Goal: Transaction & Acquisition: Purchase product/service

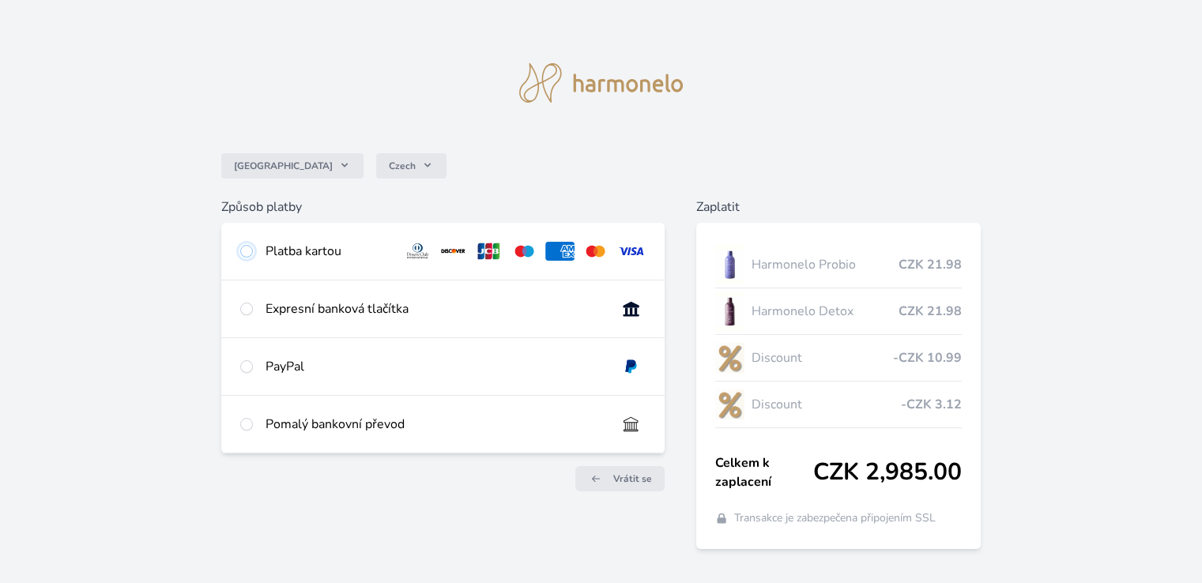
click at [244, 251] on input "radio" at bounding box center [246, 251] width 13 height 13
radio input "true"
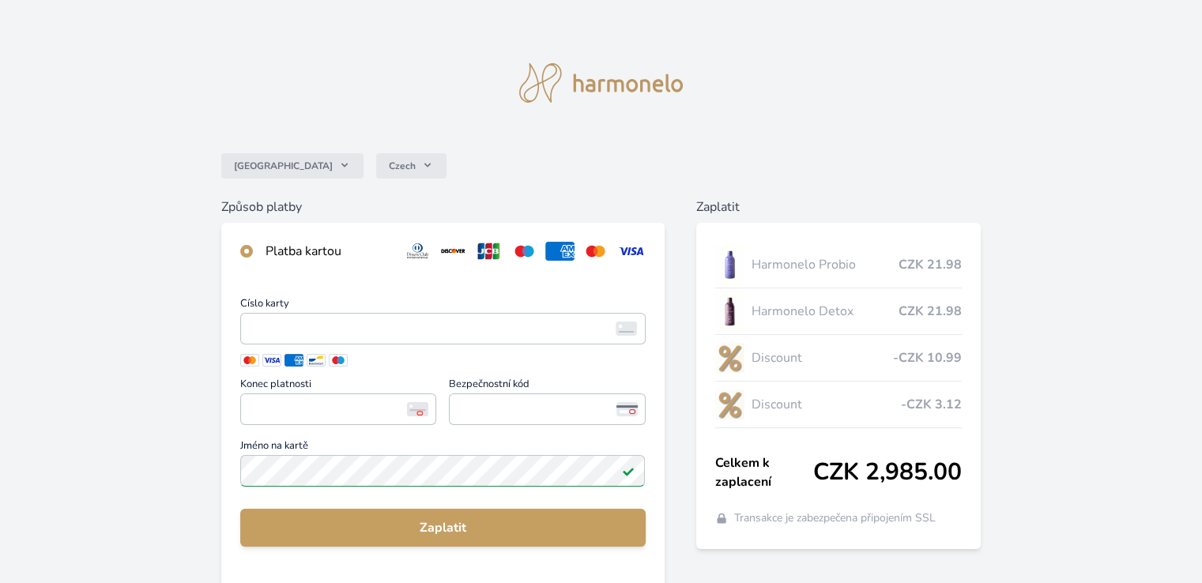
drag, startPoint x: 424, startPoint y: 530, endPoint x: 1107, endPoint y: 398, distance: 695.7
click at [1107, 398] on div "Česko Czech Způsob platby Platba kartou Číslo karty <p>Your browser does not su…" at bounding box center [601, 420] width 1202 height 841
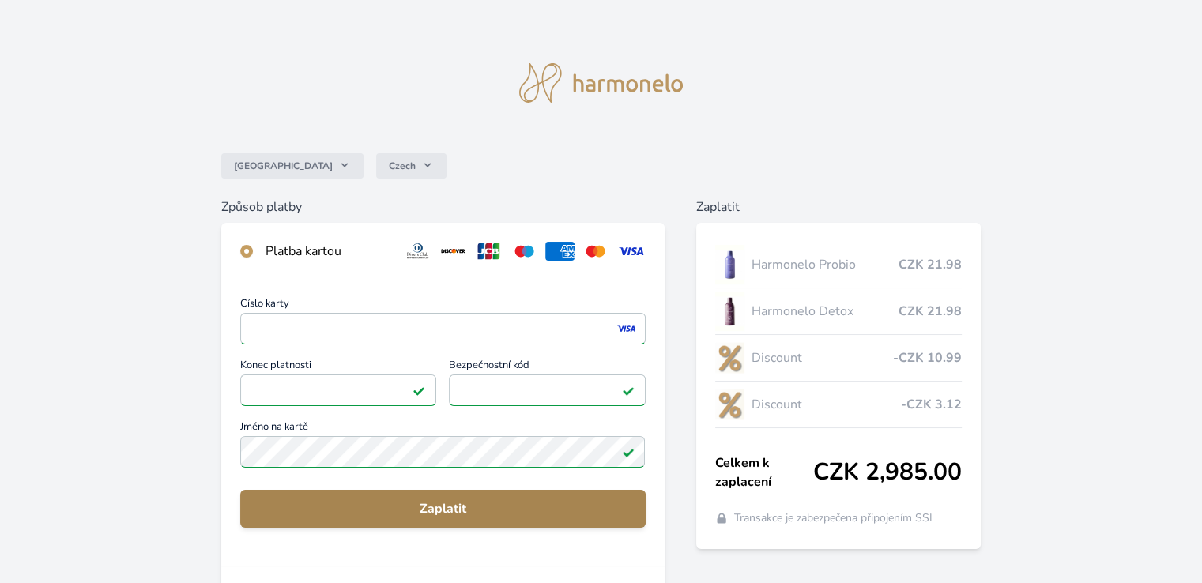
click at [443, 512] on span "Zaplatit" at bounding box center [442, 509] width 379 height 19
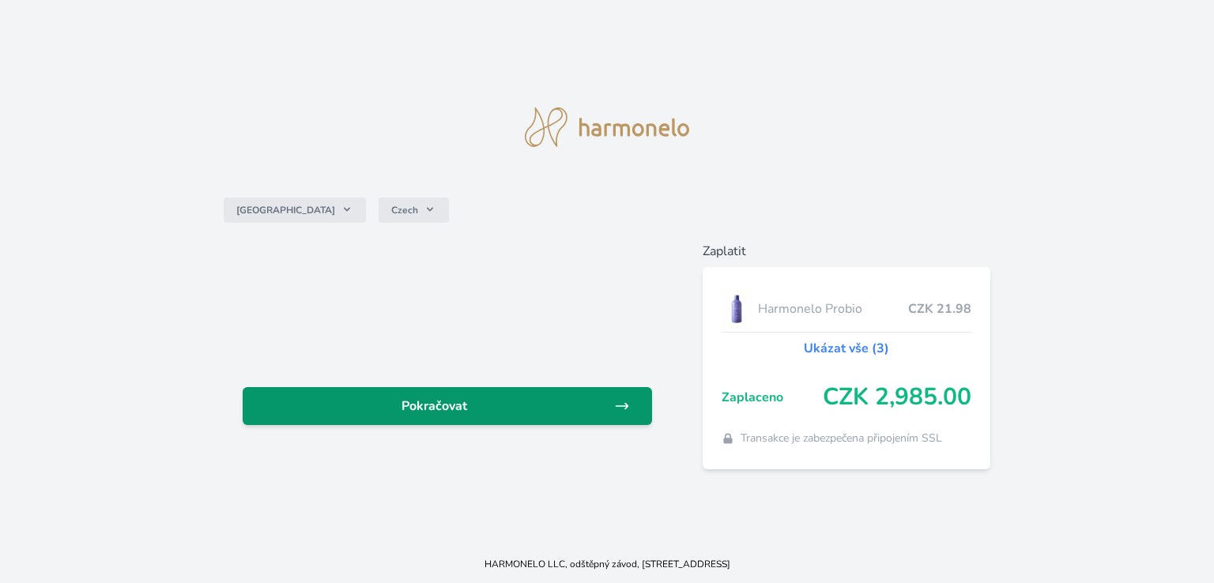
click at [433, 409] on span "Pokračovat" at bounding box center [434, 406] width 359 height 19
